Goal: Task Accomplishment & Management: Manage account settings

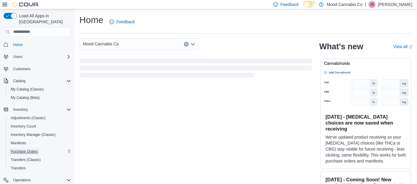
click at [14, 149] on span "Purchase Orders" at bounding box center [24, 151] width 27 height 5
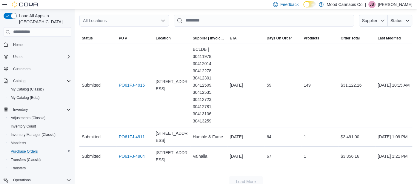
scroll to position [50, 0]
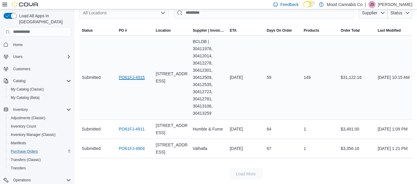
click at [128, 76] on link "PO61FJ-4915" at bounding box center [132, 77] width 26 height 7
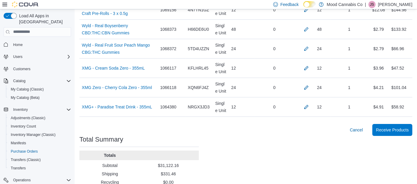
scroll to position [3021, 0]
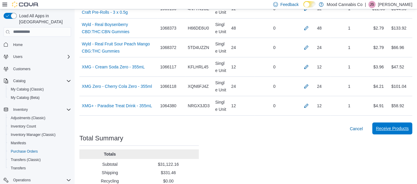
click at [397, 122] on span "Receive Products" at bounding box center [391, 128] width 33 height 12
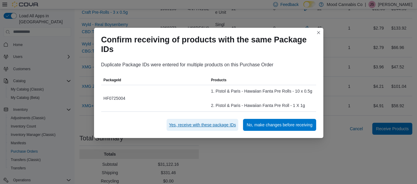
click at [228, 122] on span "Yes, receive with these package IDs" at bounding box center [202, 125] width 67 height 6
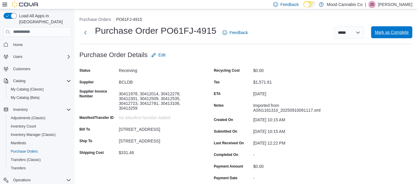
click at [379, 37] on span "Mark as Complete" at bounding box center [391, 32] width 34 height 12
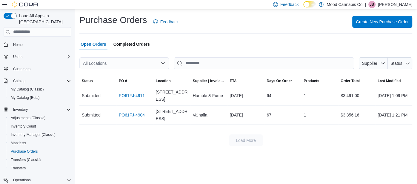
click at [393, 4] on p "[PERSON_NAME]" at bounding box center [395, 4] width 34 height 7
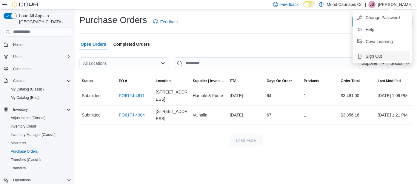
click at [381, 53] on button "Sign Out" at bounding box center [382, 56] width 55 height 10
